Goal: Task Accomplishment & Management: Manage account settings

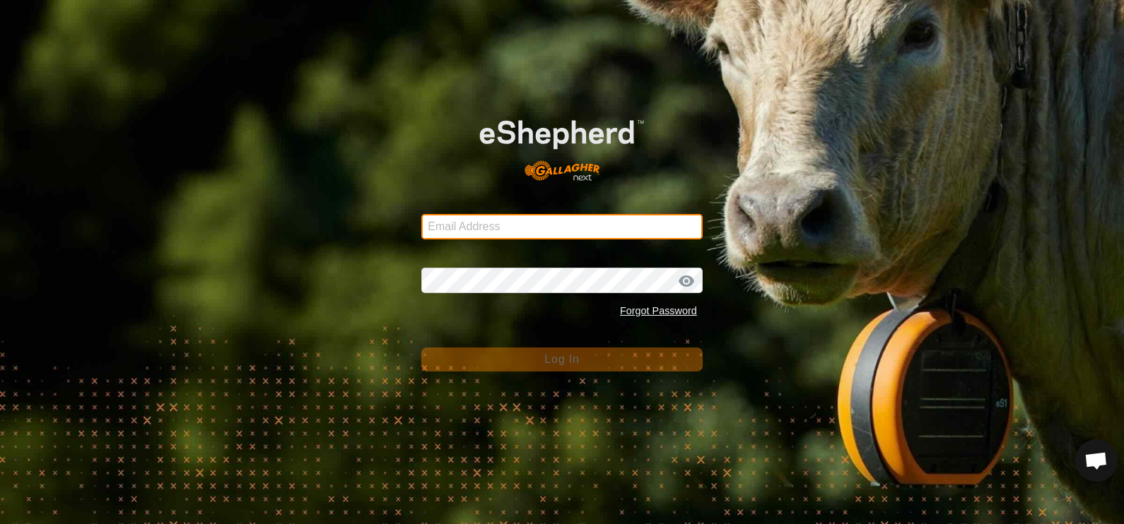
click at [453, 233] on input "Email Address" at bounding box center [561, 226] width 281 height 25
type input "[EMAIL_ADDRESS][DOMAIN_NAME]"
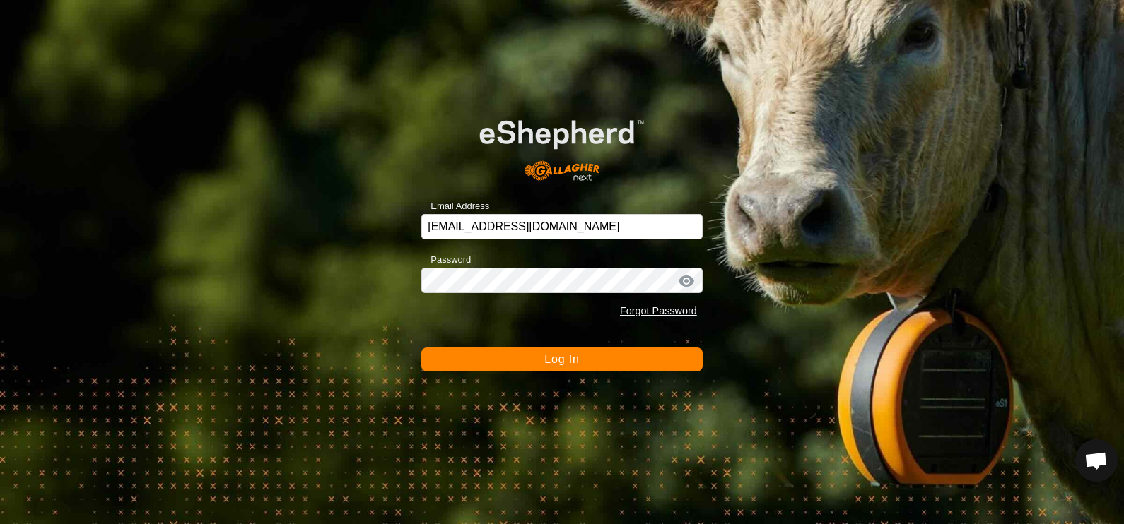
click at [503, 362] on button "Log In" at bounding box center [561, 360] width 281 height 24
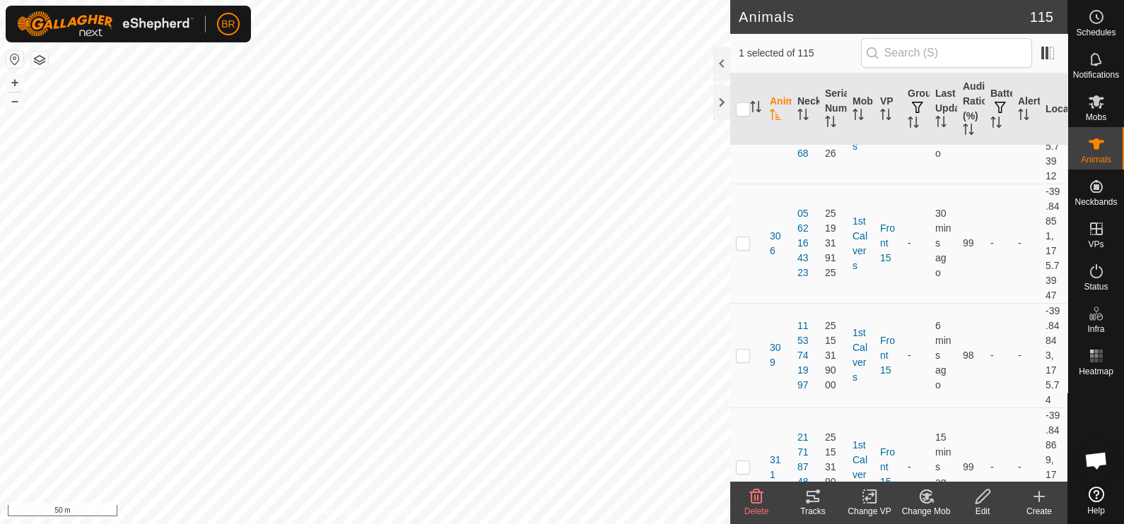
scroll to position [6184, 0]
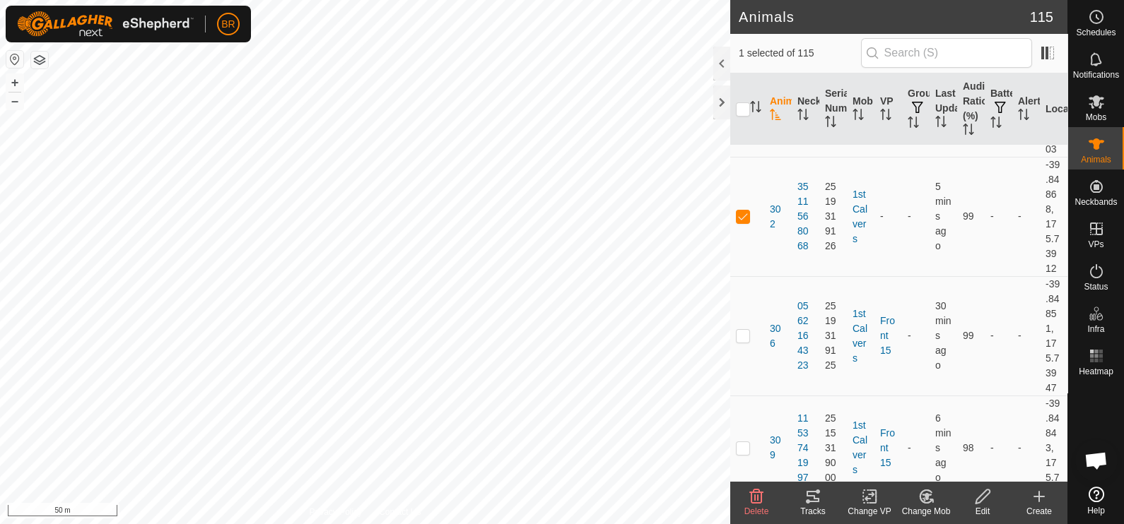
click at [917, 495] on icon at bounding box center [926, 496] width 18 height 17
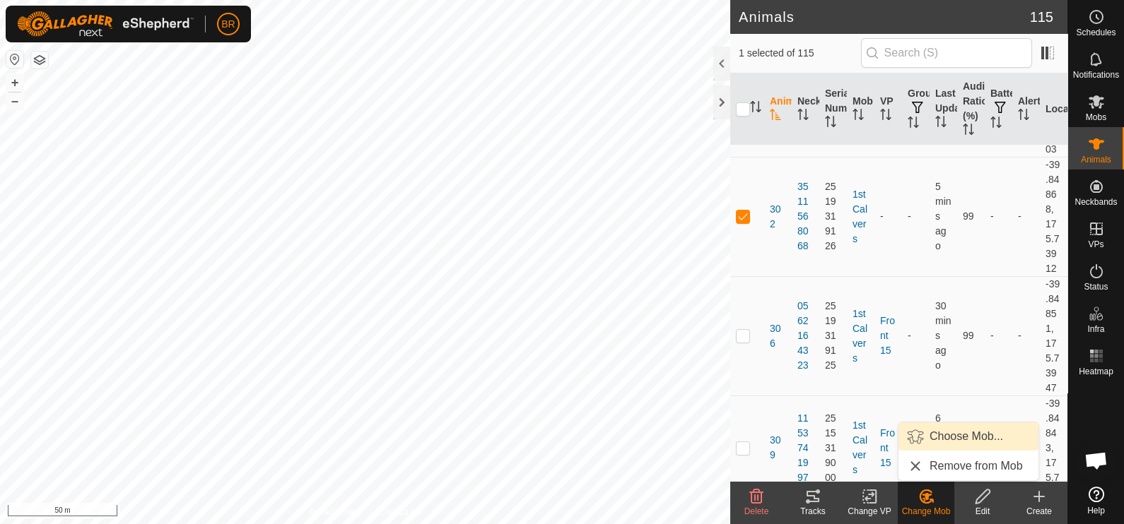
click at [930, 435] on link "Choose Mob..." at bounding box center [968, 437] width 140 height 28
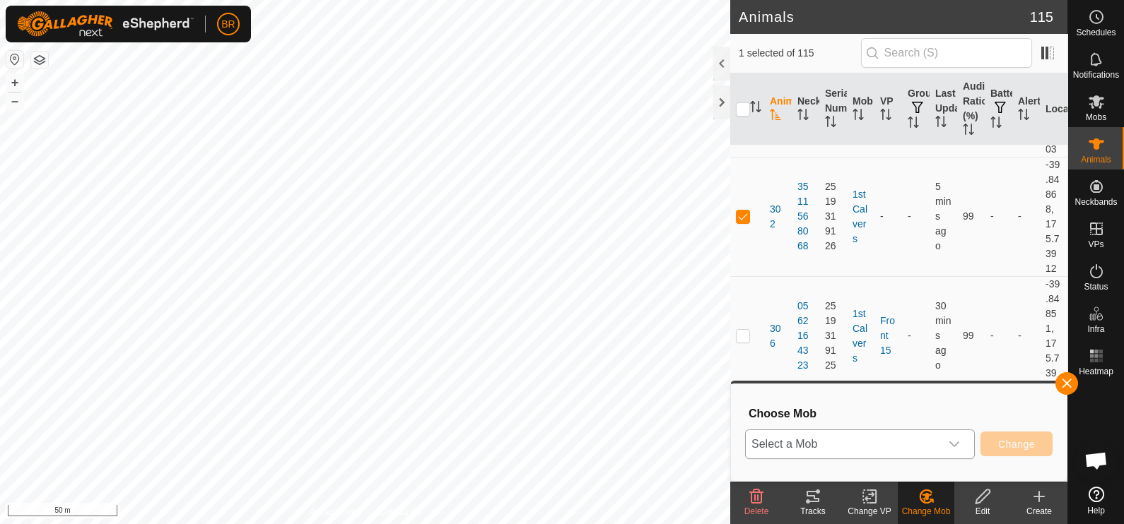
click at [925, 437] on span "Select a Mob" at bounding box center [843, 444] width 194 height 28
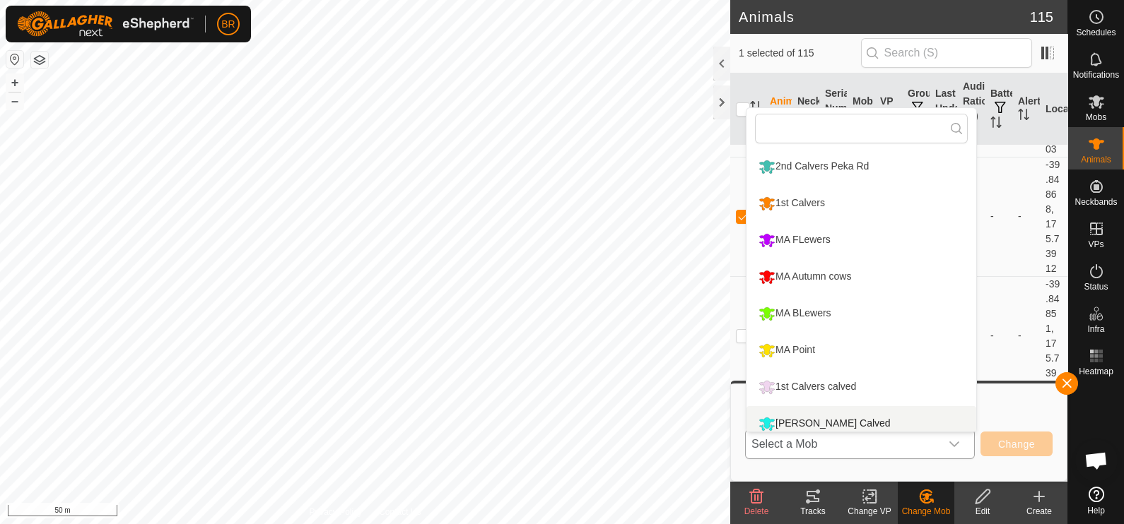
scroll to position [10, 0]
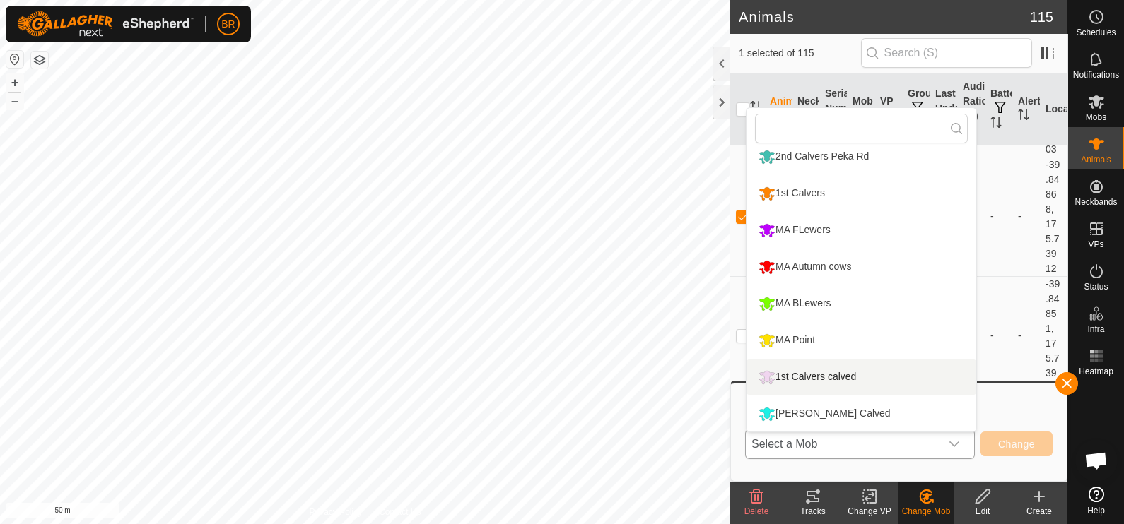
click at [862, 373] on li "1st Calvers calved" at bounding box center [861, 377] width 230 height 35
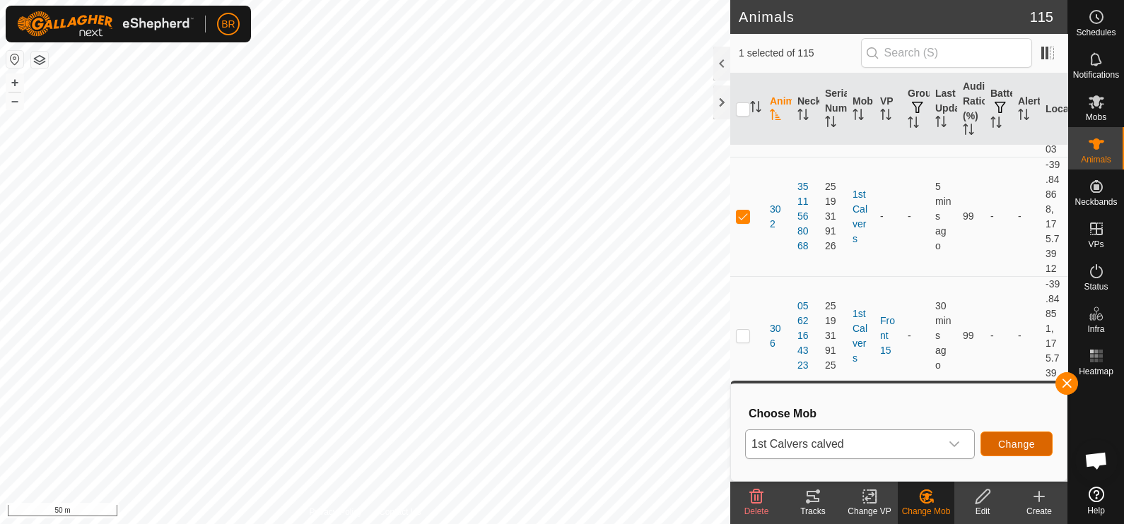
click at [1005, 440] on span "Change" at bounding box center [1016, 444] width 37 height 11
checkbox input "false"
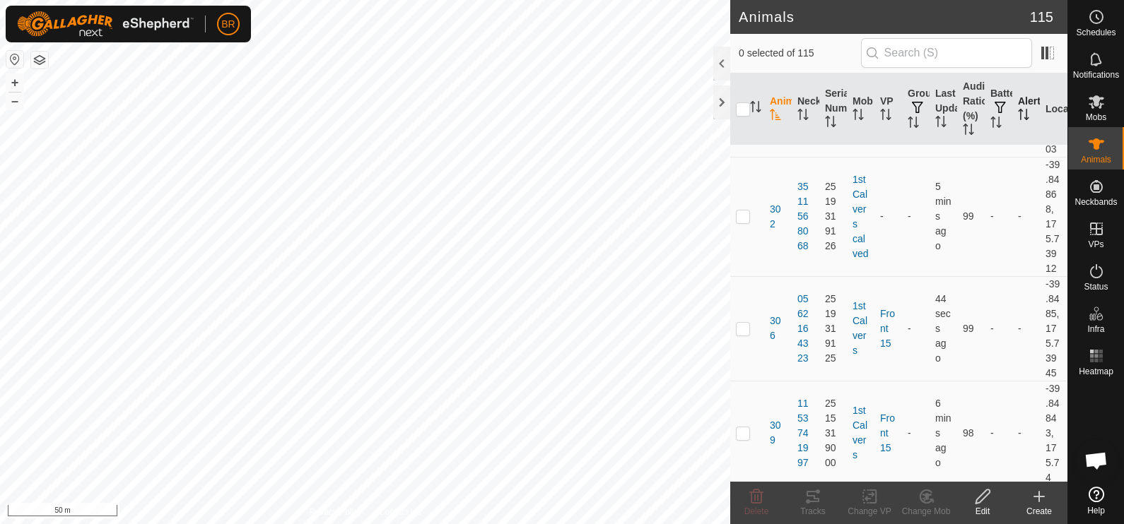
click at [1012, 97] on th "Alerts" at bounding box center [1026, 110] width 28 height 72
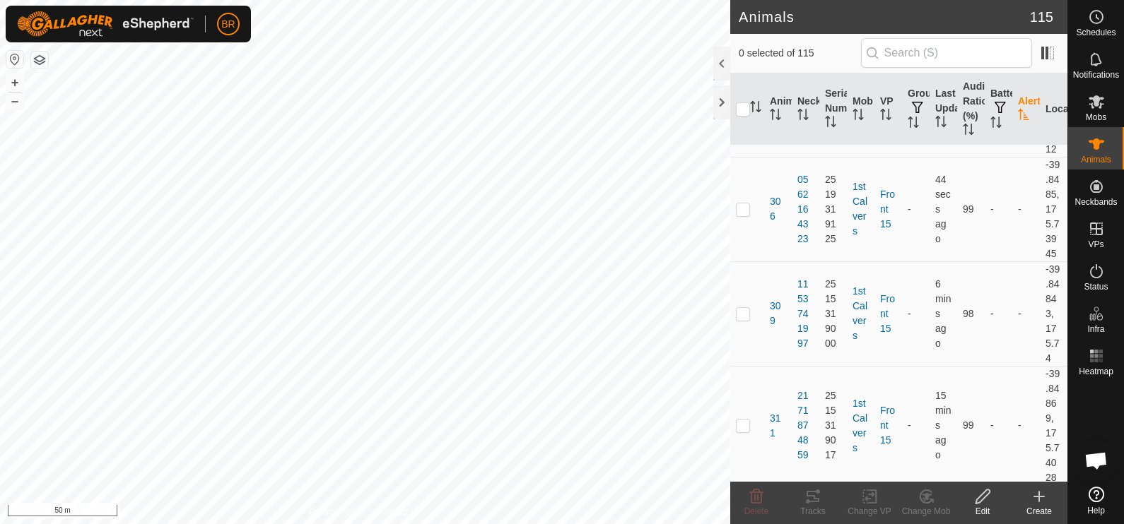
scroll to position [0, 0]
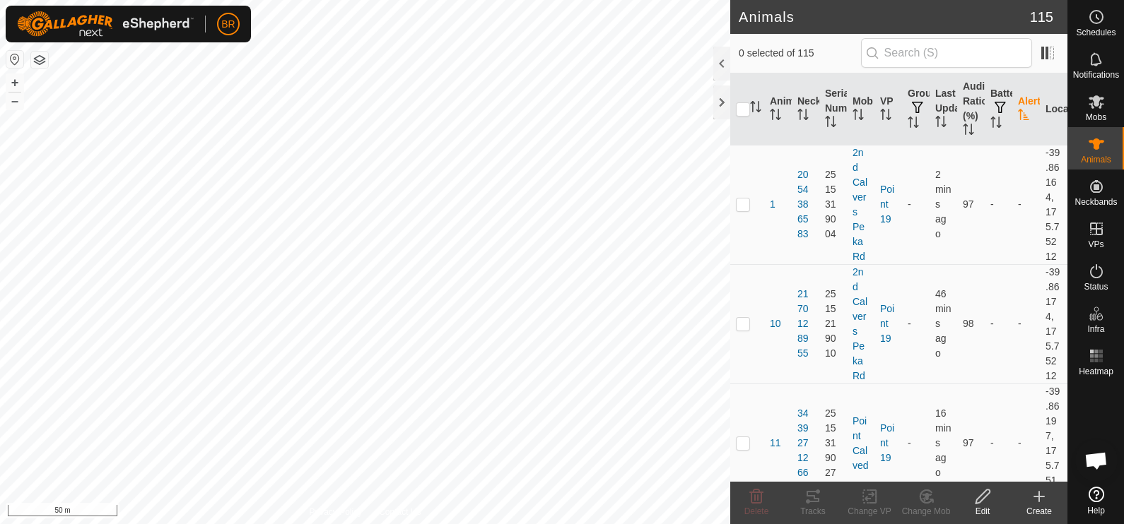
click at [1012, 102] on th "Alerts" at bounding box center [1026, 110] width 28 height 72
click at [777, 199] on span "1952" at bounding box center [778, 205] width 16 height 30
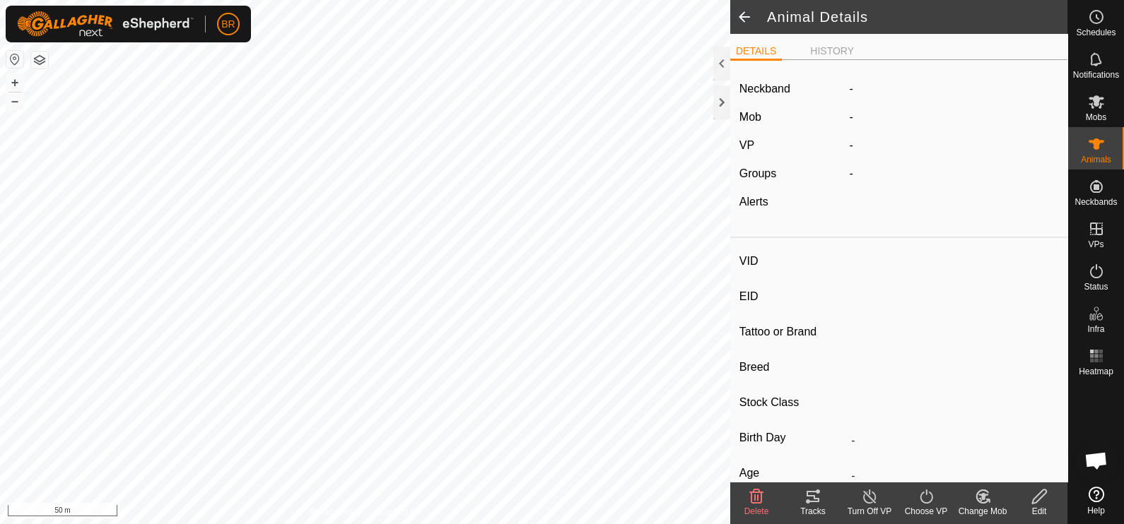
type input "1952"
type input "-"
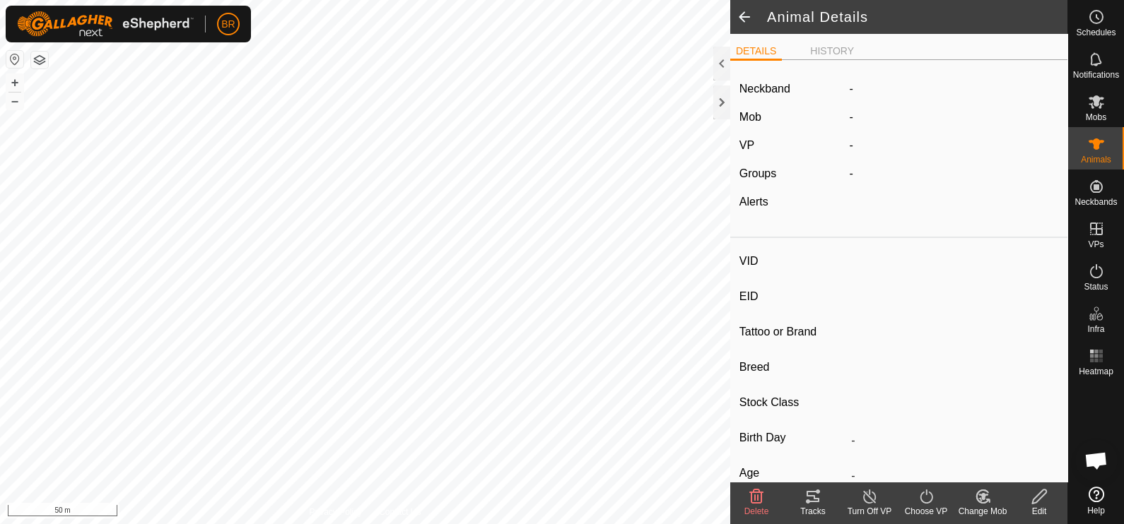
type input "0 kg"
type input "-"
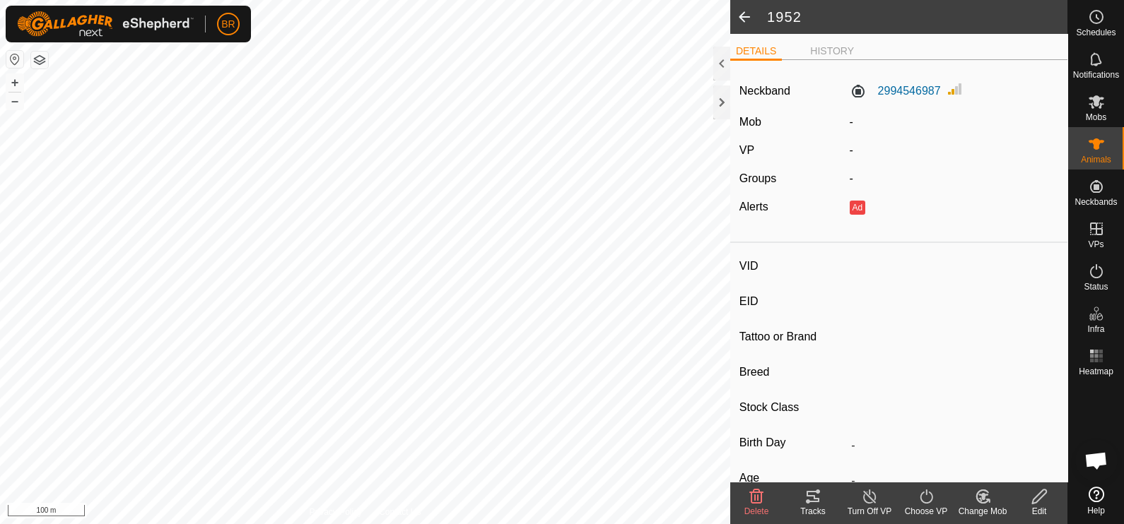
click at [806, 495] on icon at bounding box center [812, 496] width 17 height 17
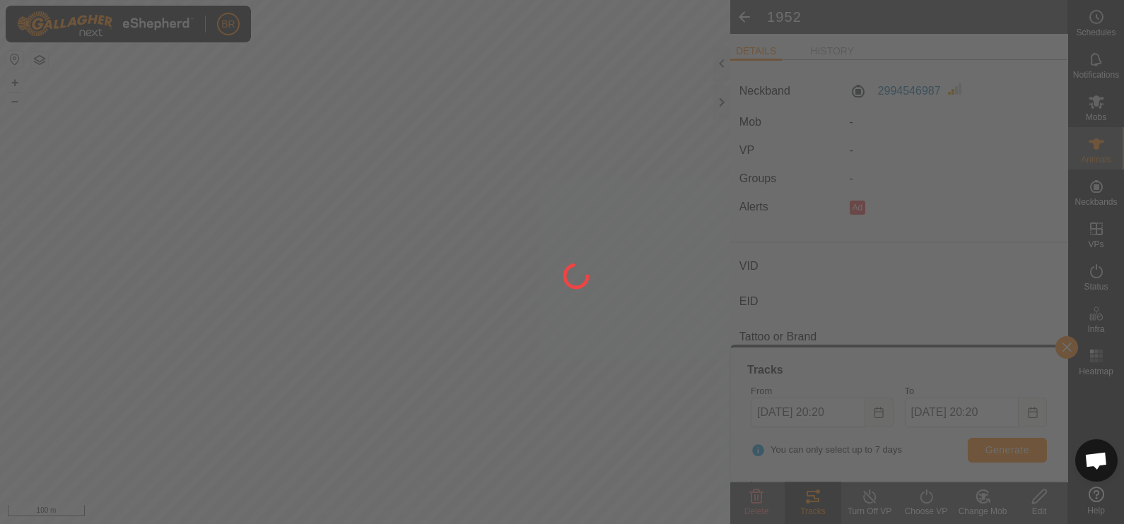
type input "689"
type input "-"
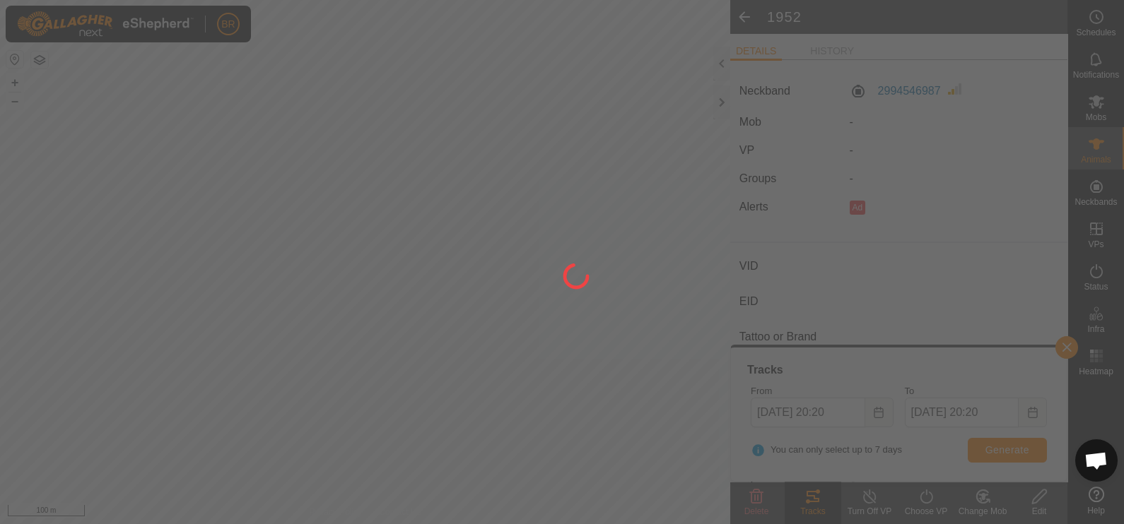
type input "0 kg"
type input "-"
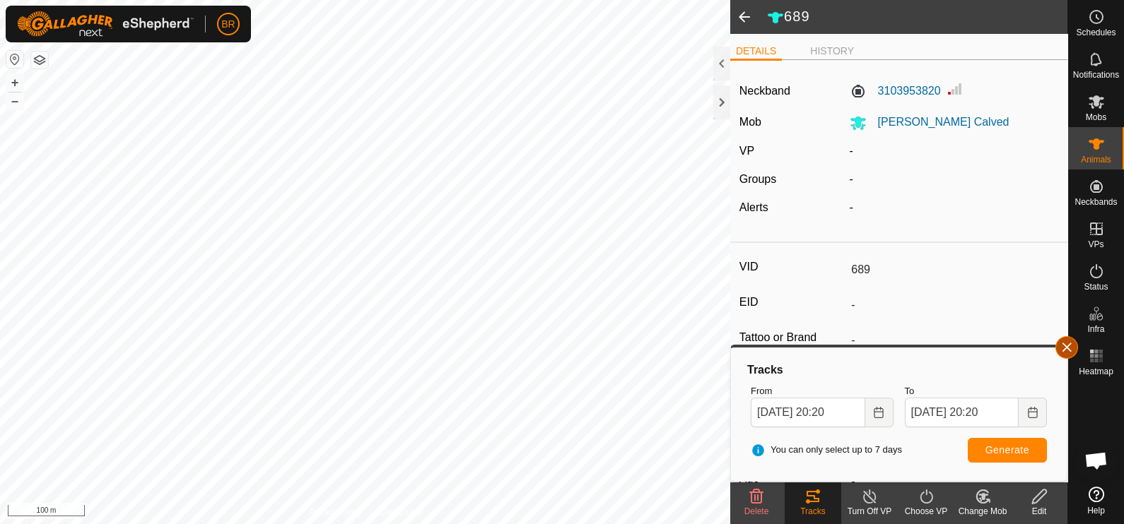
click at [1073, 342] on button "button" at bounding box center [1066, 347] width 23 height 23
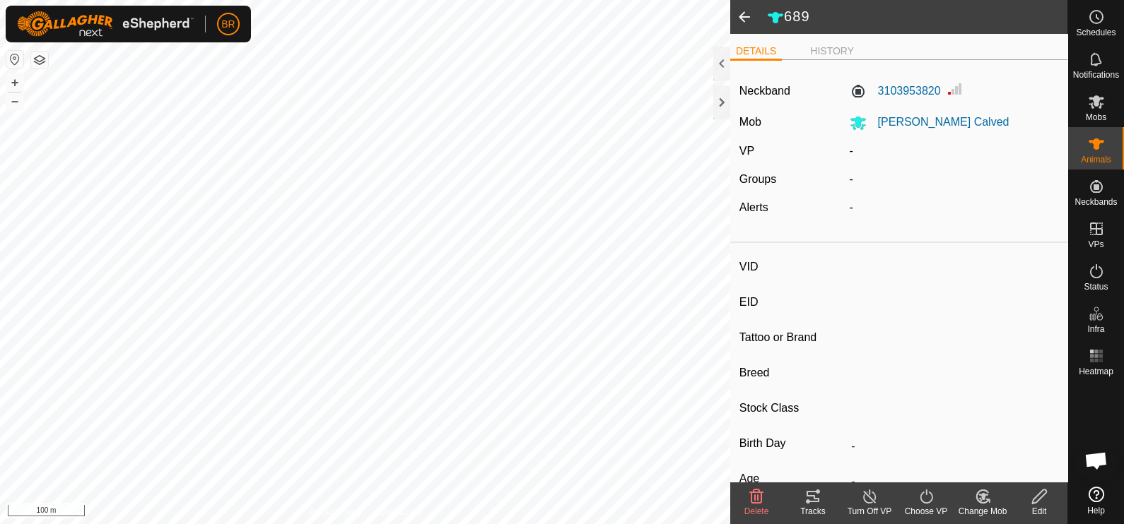
type input "7208"
type input "-"
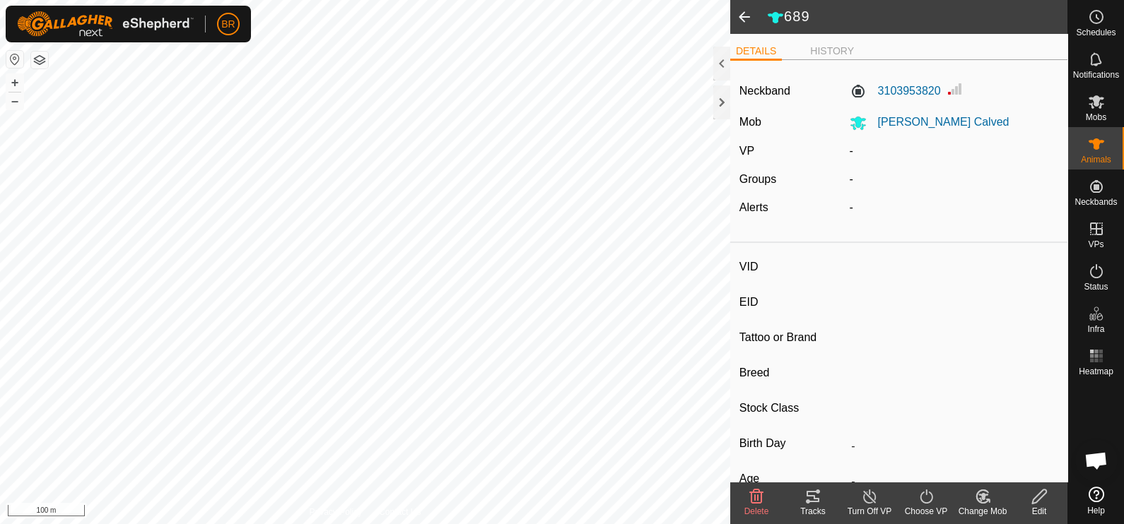
type input "0 kg"
type input "-"
click at [804, 510] on div "Tracks" at bounding box center [813, 511] width 57 height 13
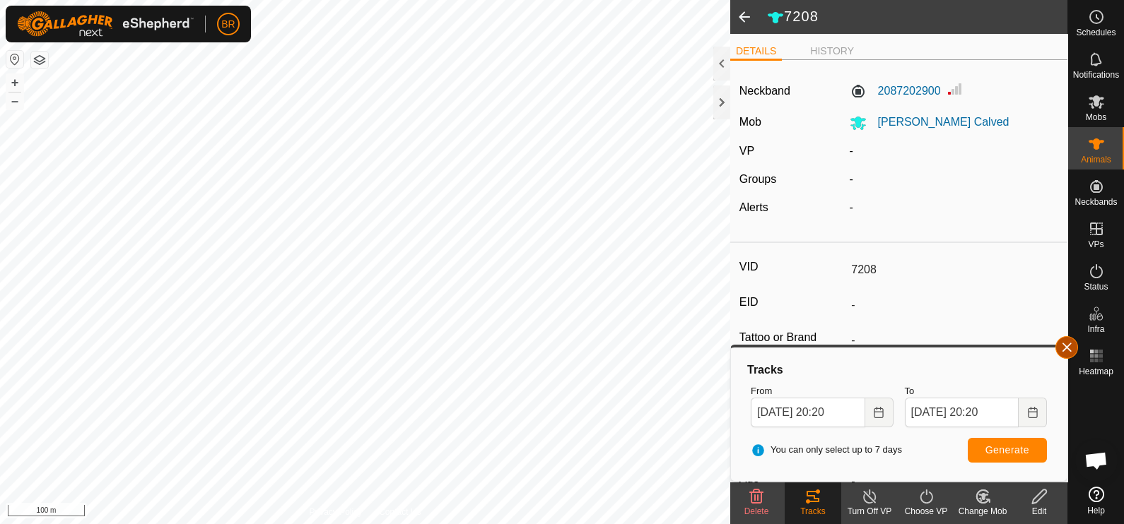
click at [1064, 344] on button "button" at bounding box center [1066, 347] width 23 height 23
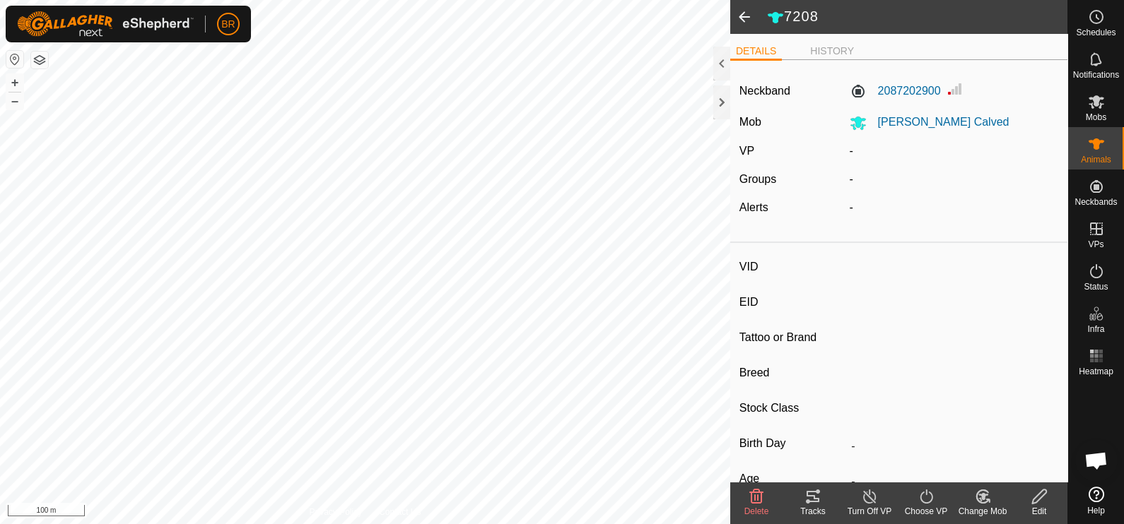
click at [813, 493] on icon at bounding box center [812, 496] width 17 height 17
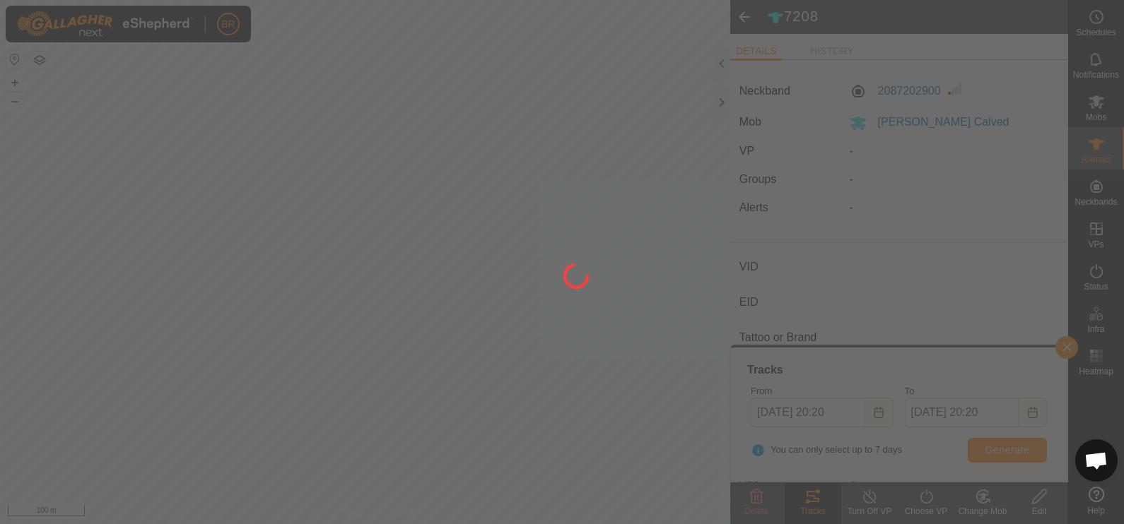
type input "462"
type input "-"
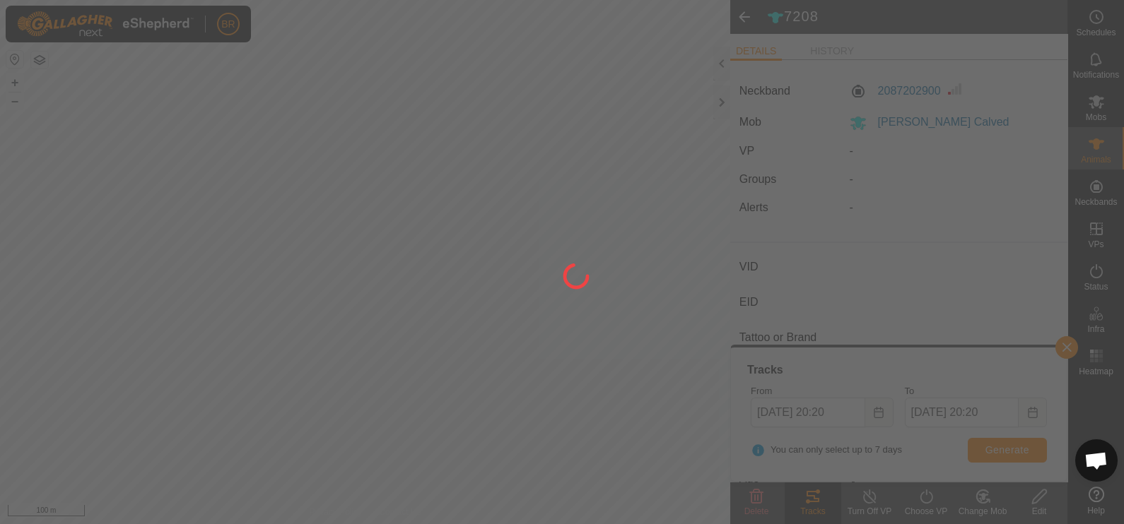
type input "0 kg"
type input "-"
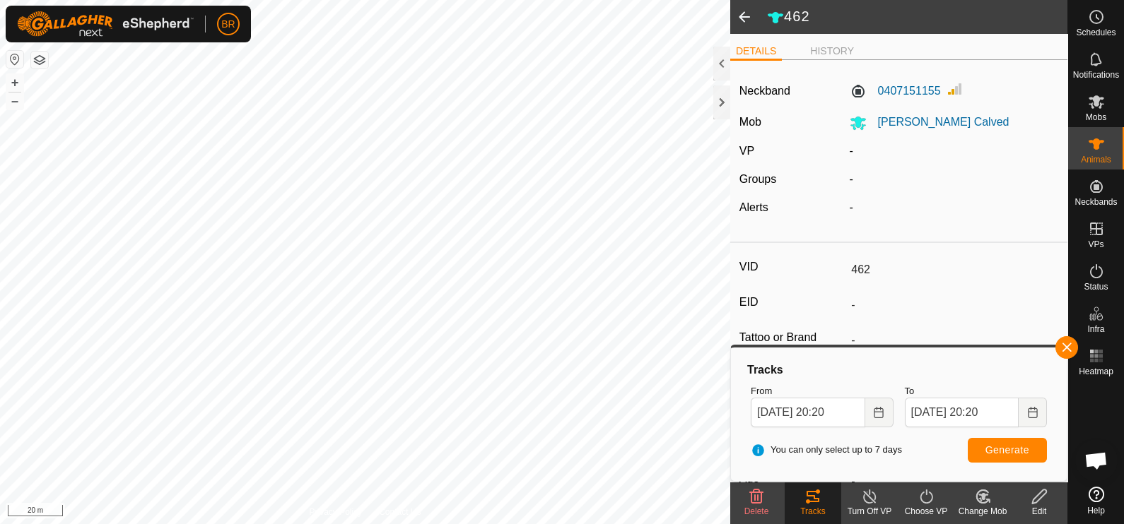
drag, startPoint x: 1068, startPoint y: 346, endPoint x: 950, endPoint y: 336, distance: 118.4
click at [1064, 343] on button "button" at bounding box center [1066, 347] width 23 height 23
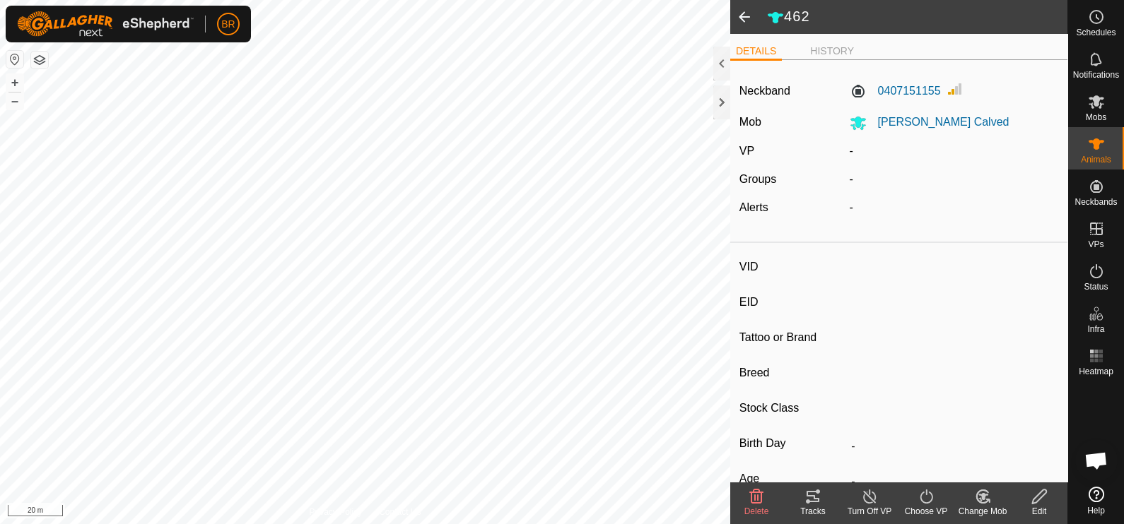
click at [826, 506] on div "Tracks" at bounding box center [813, 511] width 57 height 13
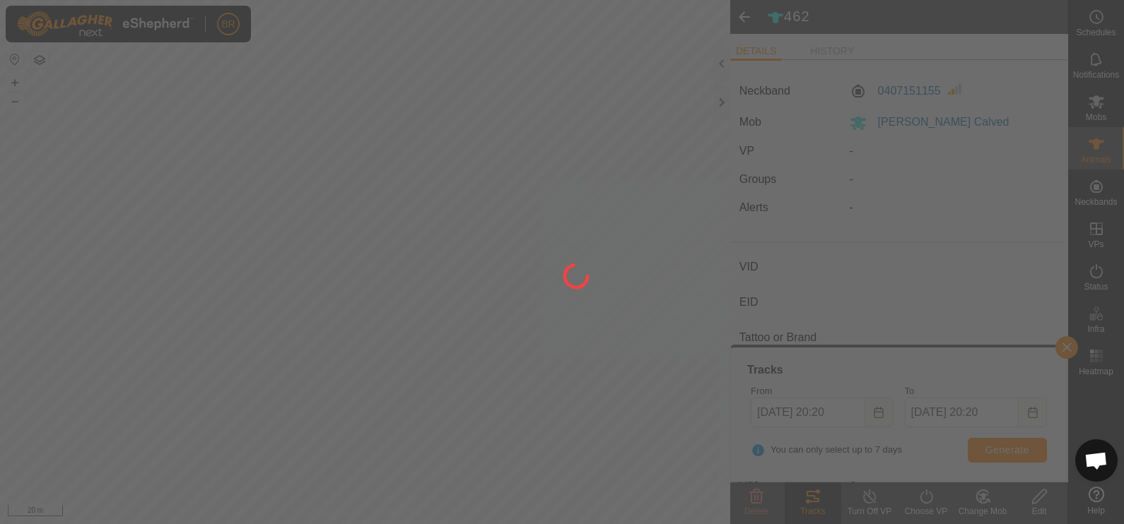
type input "1954"
type input "-"
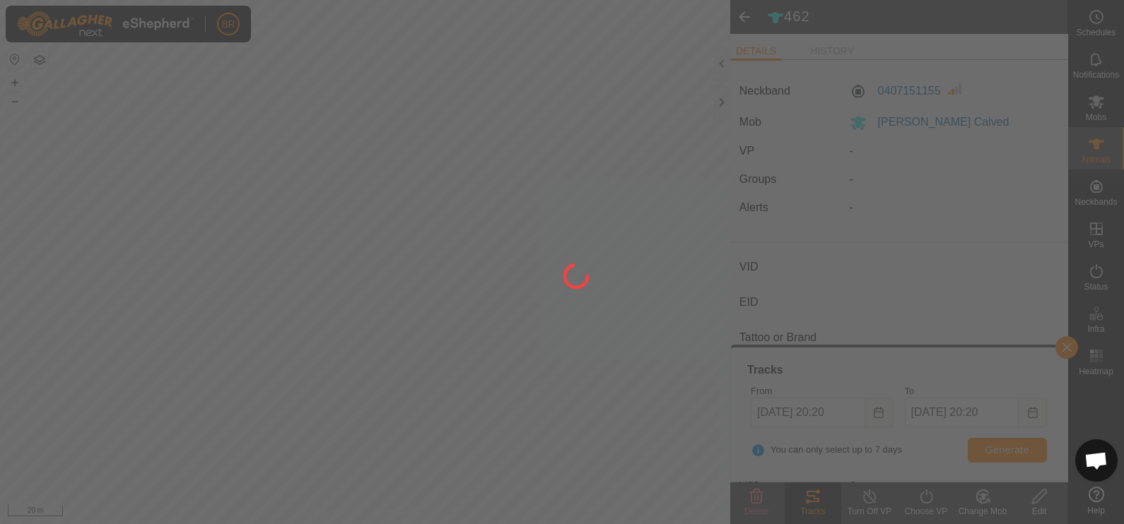
type input "0 kg"
type input "-"
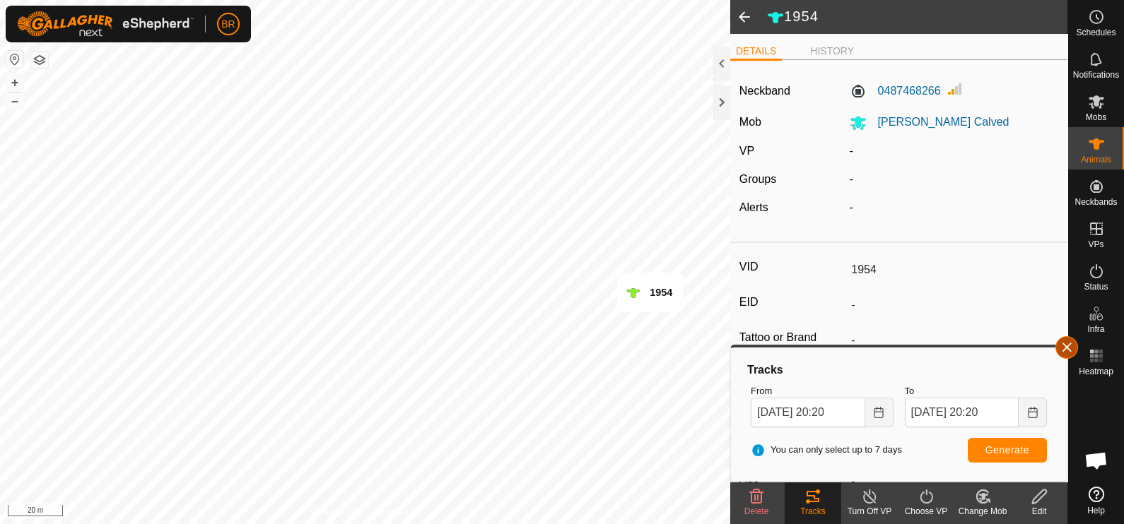
click at [1064, 341] on button "button" at bounding box center [1066, 347] width 23 height 23
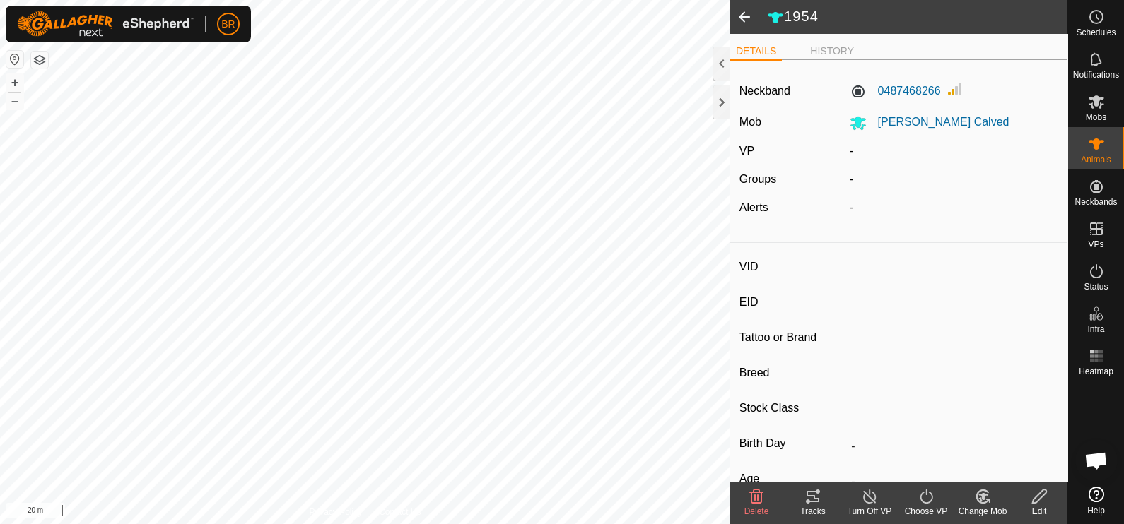
type input "474"
type input "-"
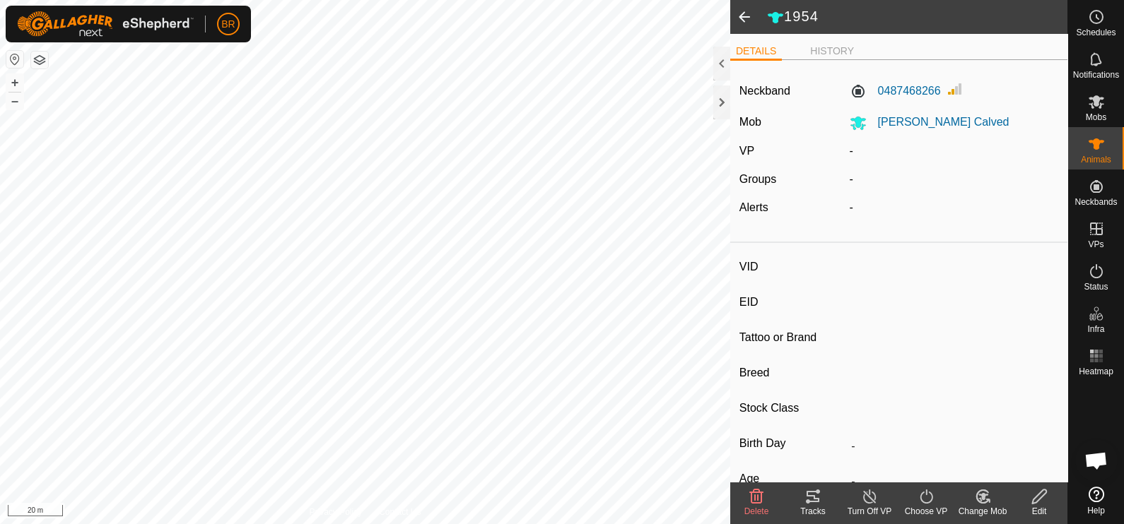
type input "0 kg"
type input "-"
click at [804, 512] on div "Tracks" at bounding box center [813, 511] width 57 height 13
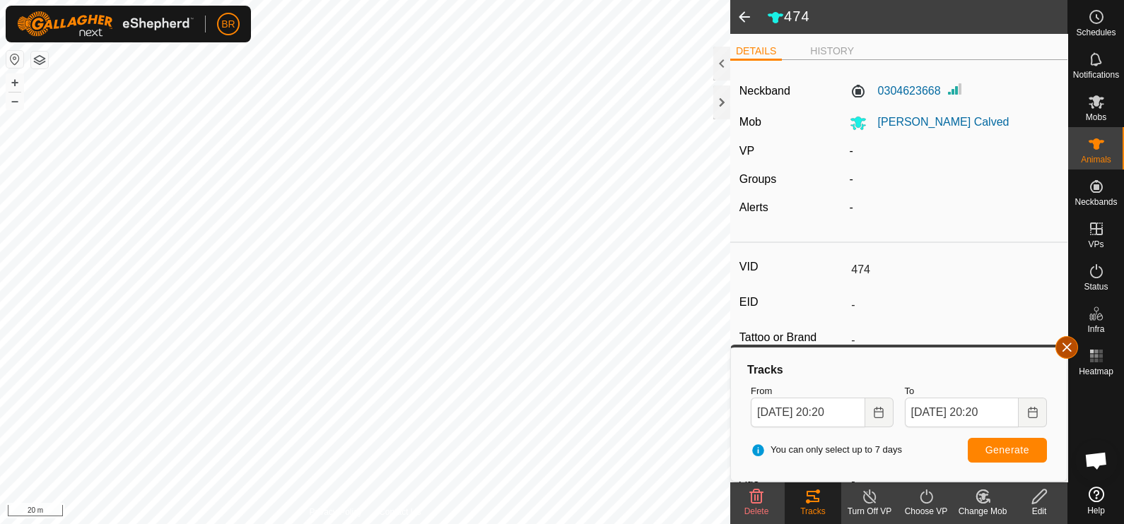
click at [1067, 344] on button "button" at bounding box center [1066, 347] width 23 height 23
